Goal: Transaction & Acquisition: Purchase product/service

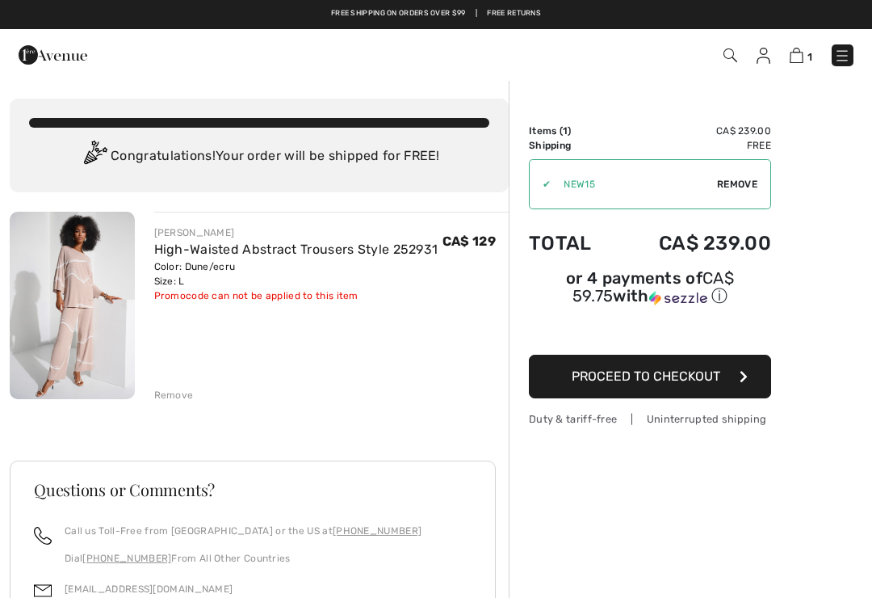
click at [175, 397] on div "Remove" at bounding box center [174, 395] width 40 height 15
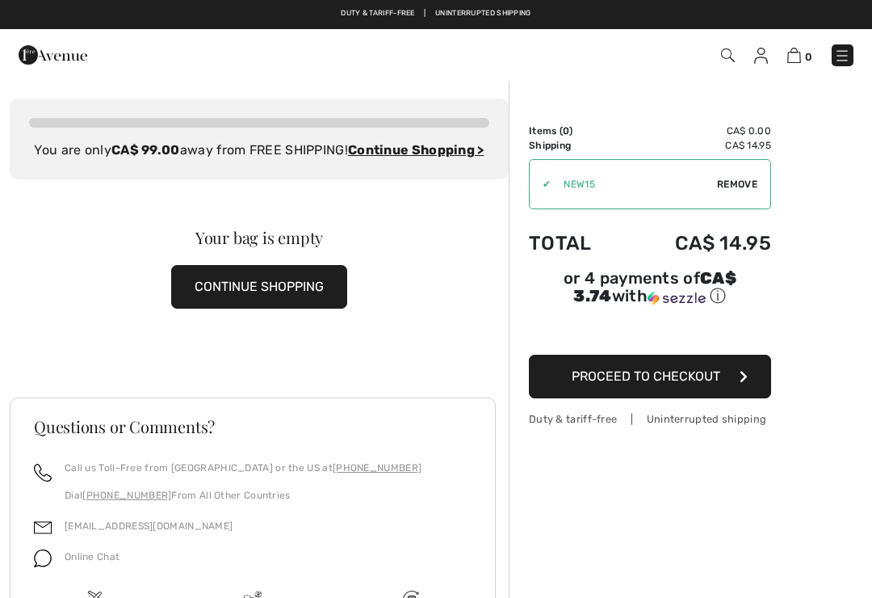
click at [216, 305] on button "CONTINUE SHOPPING" at bounding box center [259, 287] width 176 height 44
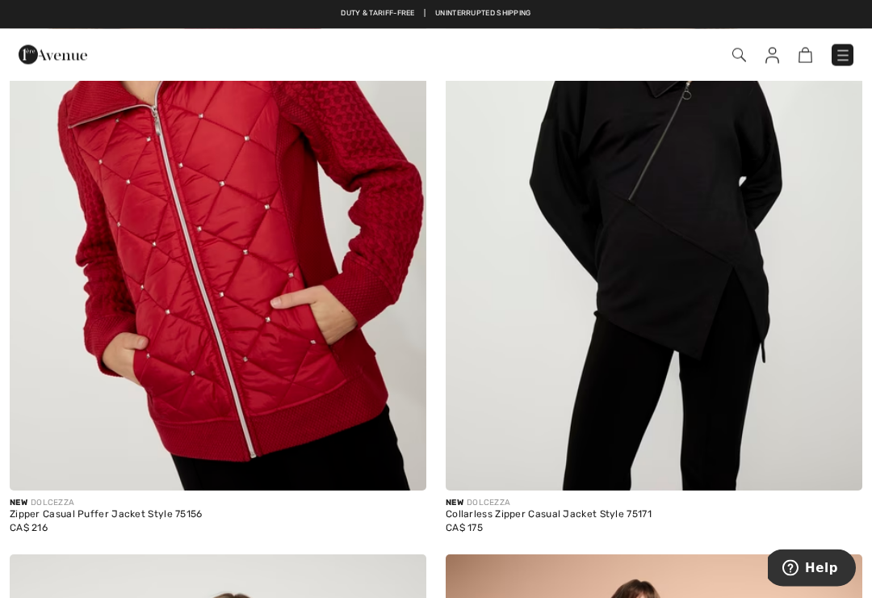
scroll to position [321, 0]
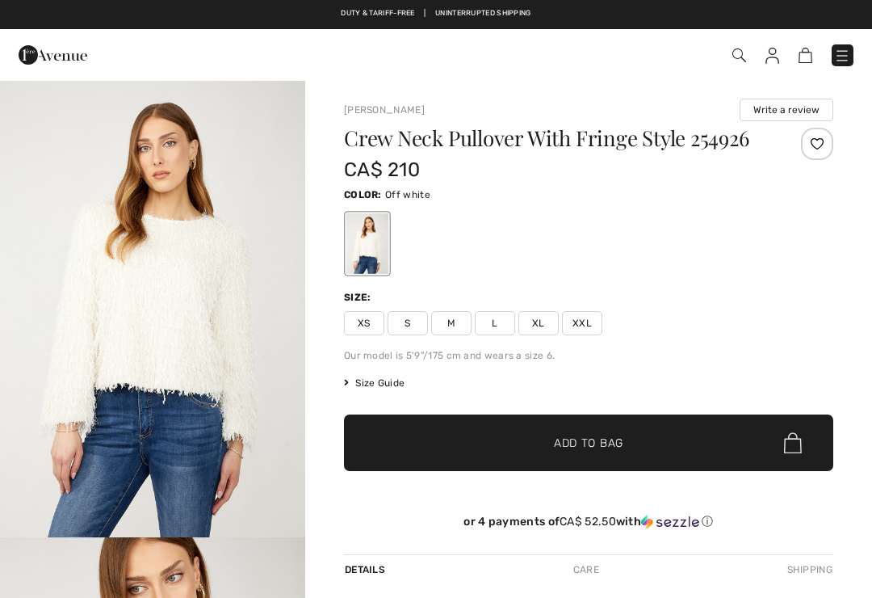
checkbox input "true"
click at [504, 335] on span "L" at bounding box center [495, 323] width 40 height 24
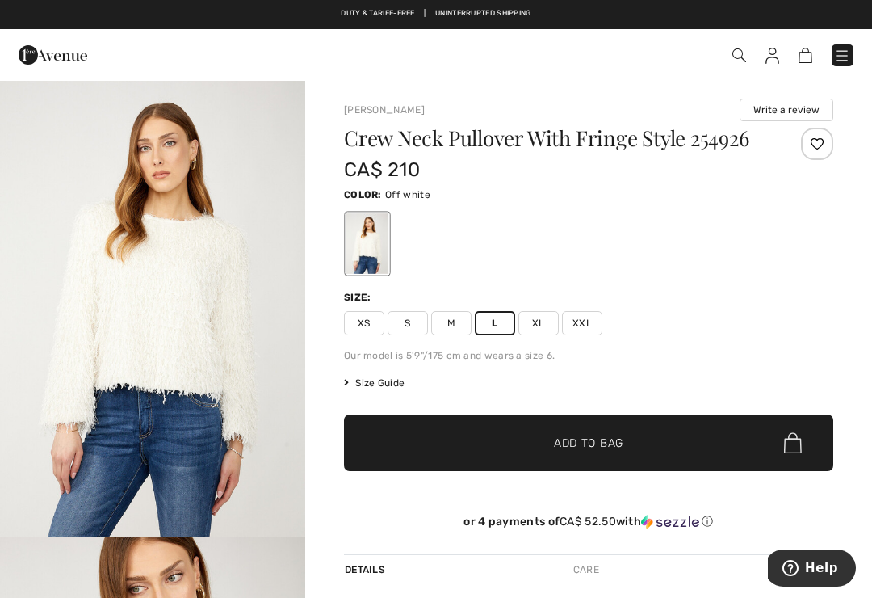
click at [532, 452] on span "✔ Added to Bag" at bounding box center [564, 443] width 99 height 17
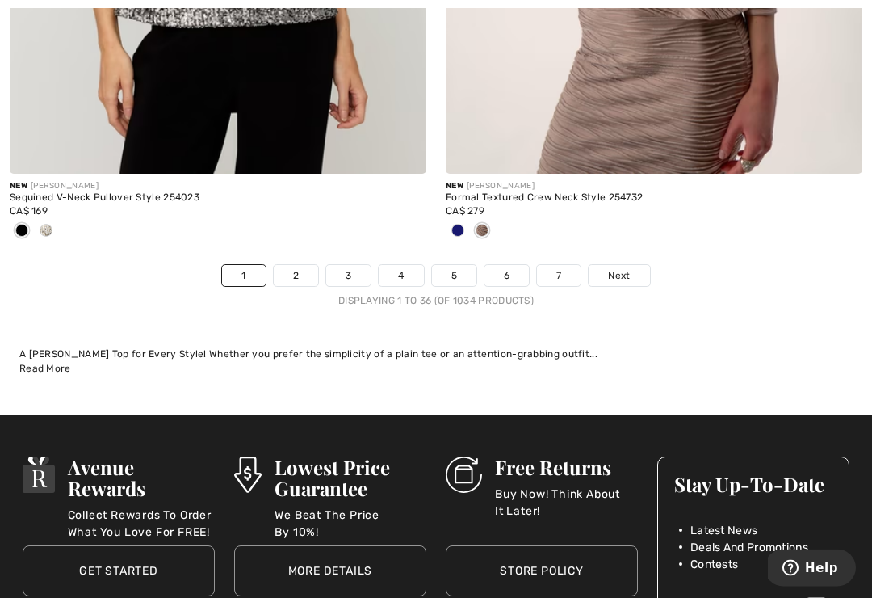
scroll to position [12960, 0]
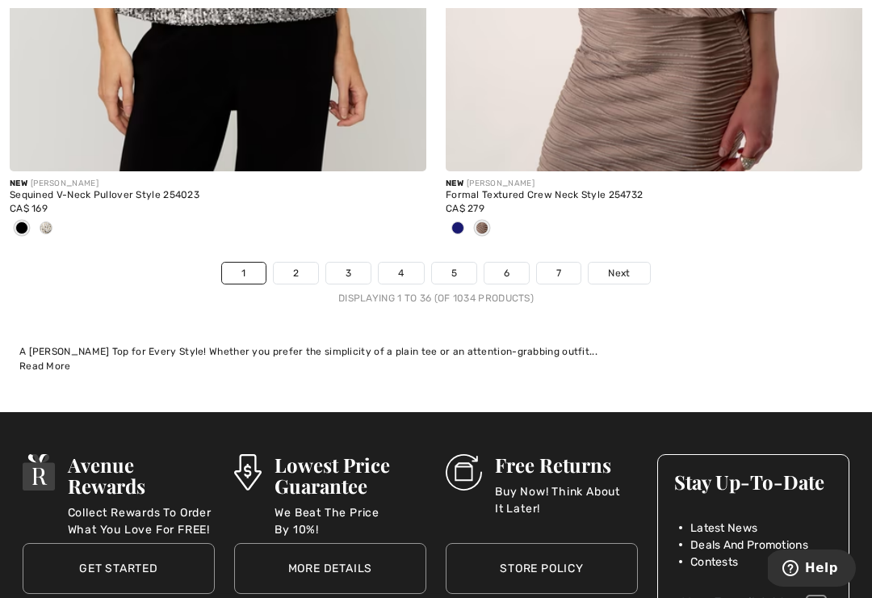
click at [630, 266] on span "Next" at bounding box center [619, 273] width 22 height 15
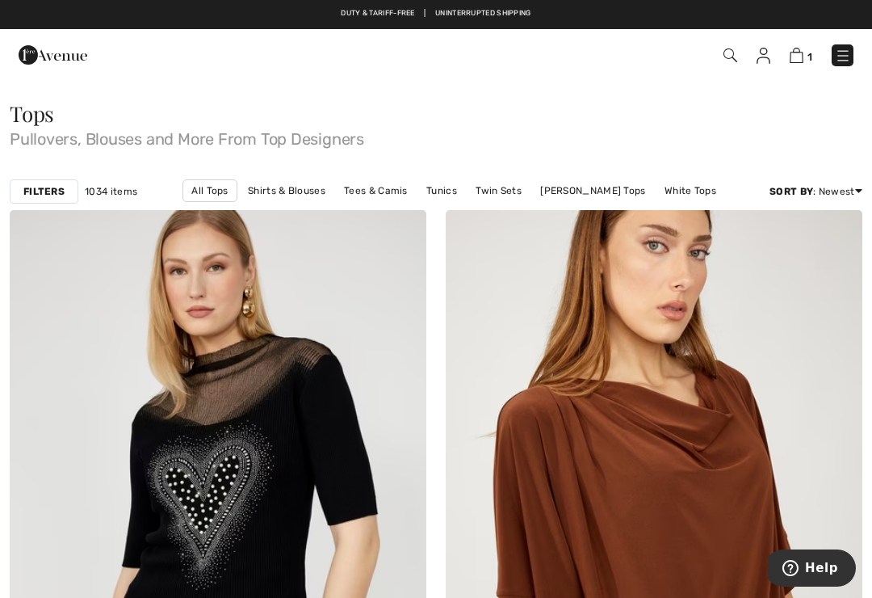
click at [487, 193] on link "Twin Sets" at bounding box center [499, 190] width 62 height 21
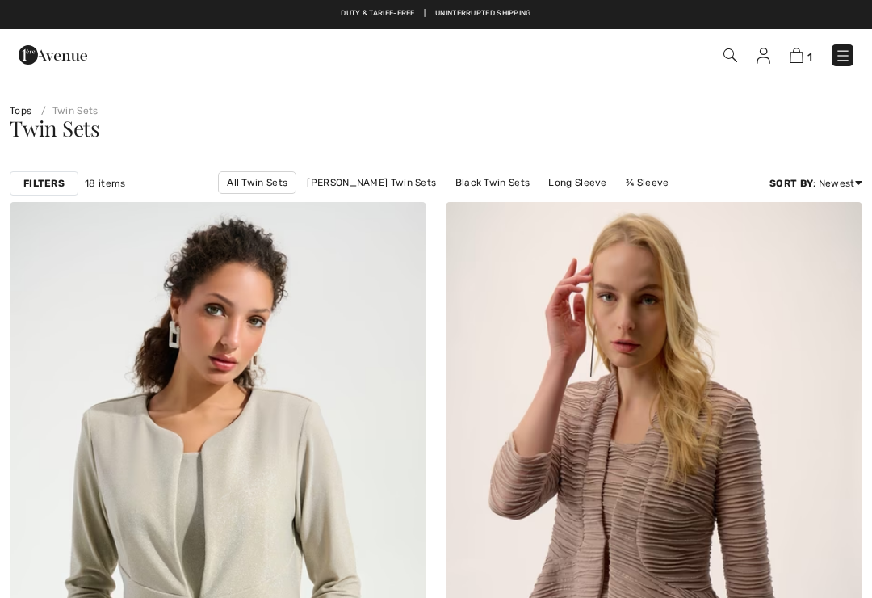
checkbox input "true"
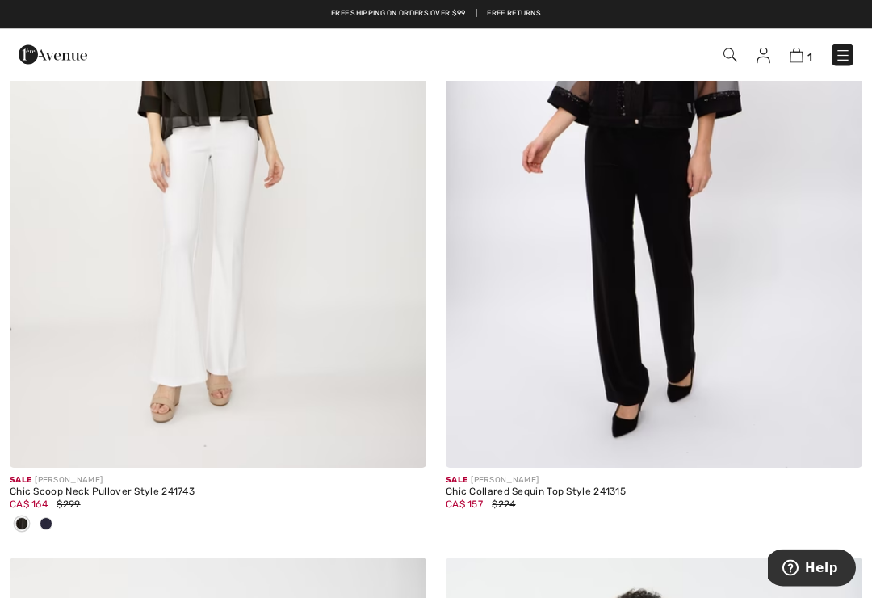
scroll to position [5430, 0]
